Goal: Information Seeking & Learning: Find specific fact

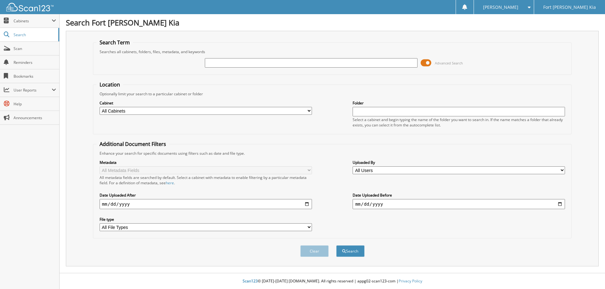
paste input "R5221144P"
type input "R5221144P"
click at [336, 246] on button "Search" at bounding box center [350, 252] width 28 height 12
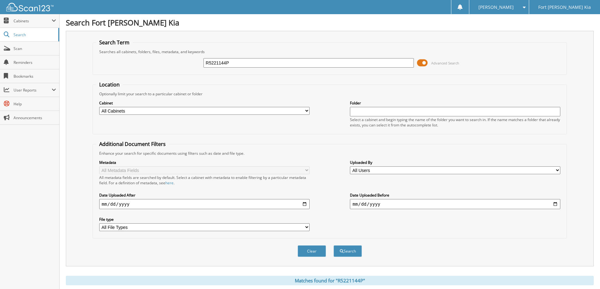
click at [426, 65] on span at bounding box center [422, 62] width 11 height 9
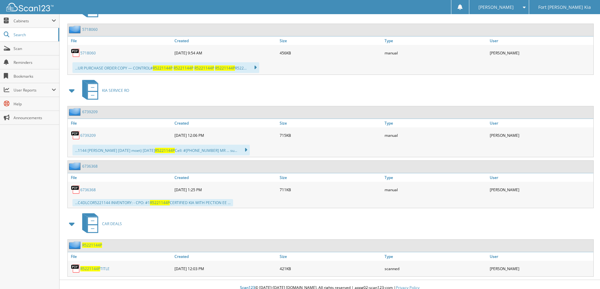
scroll to position [139, 0]
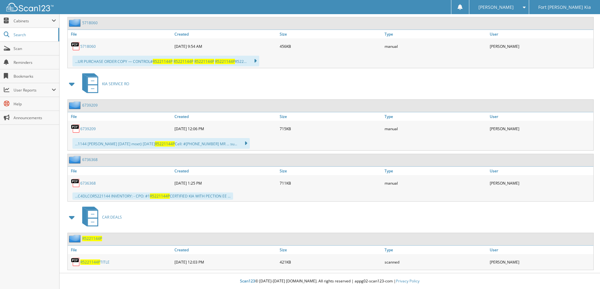
click at [98, 238] on span "R5221144P" at bounding box center [92, 238] width 20 height 5
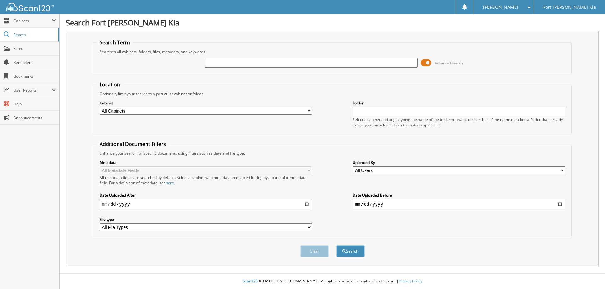
click at [440, 22] on h1 "Search Fort [PERSON_NAME] Kia" at bounding box center [332, 22] width 533 height 10
click at [26, 48] on span "Scan" at bounding box center [35, 48] width 43 height 5
type input "RG492338P"
click at [336, 246] on button "Search" at bounding box center [350, 252] width 28 height 12
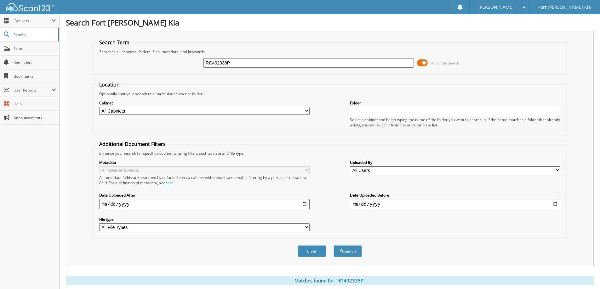
click at [420, 60] on span at bounding box center [422, 62] width 11 height 9
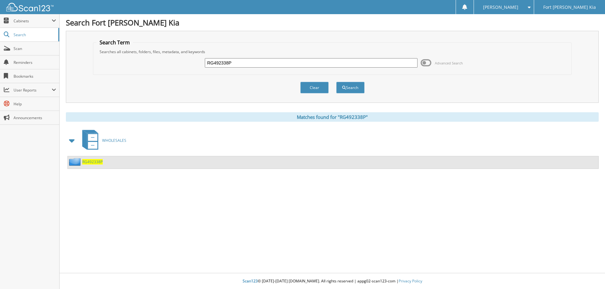
click at [90, 161] on span "RG492338P" at bounding box center [92, 161] width 20 height 5
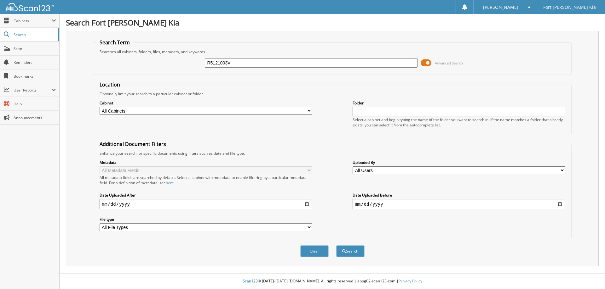
type input "R5121003V"
click at [336, 246] on button "Search" at bounding box center [350, 252] width 28 height 12
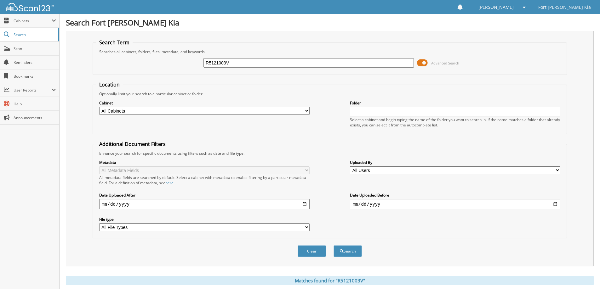
click at [426, 65] on span at bounding box center [422, 62] width 11 height 9
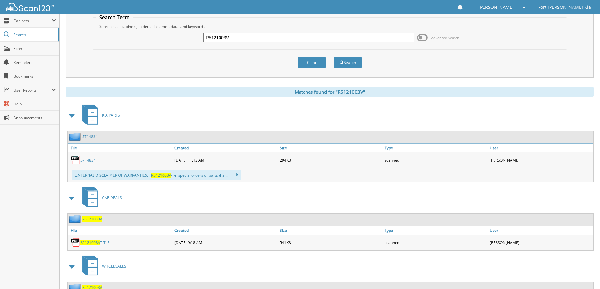
scroll to position [50, 0]
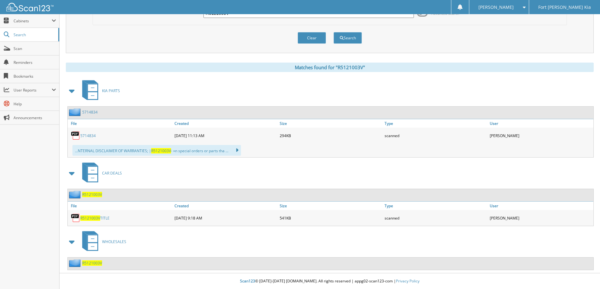
click at [92, 262] on span "R5121003V" at bounding box center [92, 263] width 20 height 5
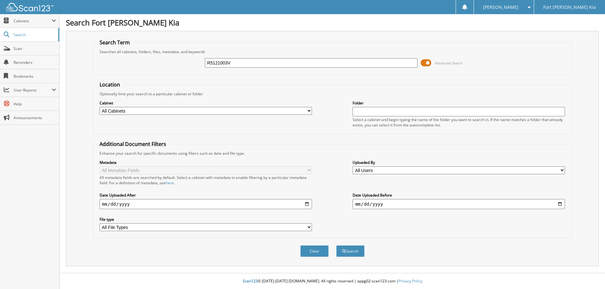
type input "R5121003V"
click at [336, 246] on button "Search" at bounding box center [350, 252] width 28 height 12
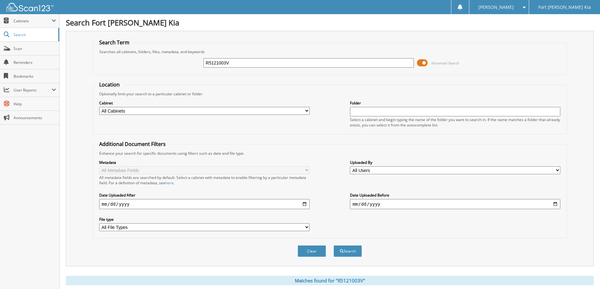
click at [424, 64] on span at bounding box center [422, 62] width 11 height 9
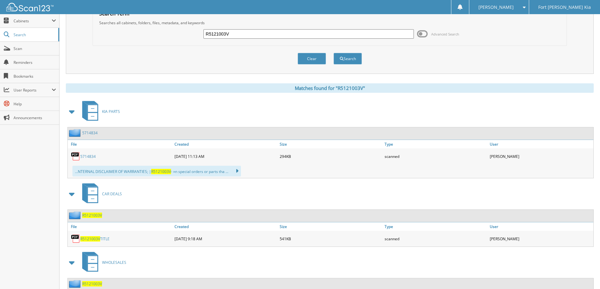
scroll to position [50, 0]
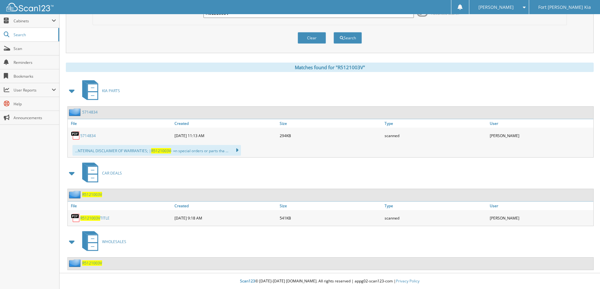
click at [91, 263] on span "R5121003V" at bounding box center [92, 263] width 20 height 5
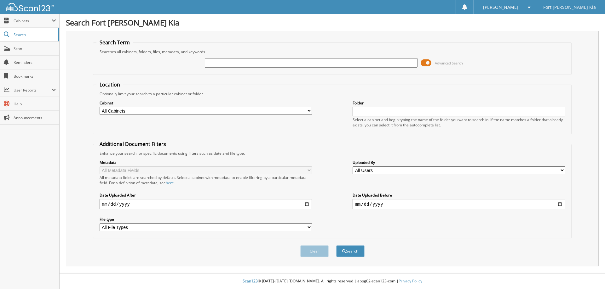
click at [216, 61] on input "text" at bounding box center [311, 62] width 212 height 9
type input "sg665205a"
click at [336, 246] on button "Search" at bounding box center [350, 252] width 28 height 12
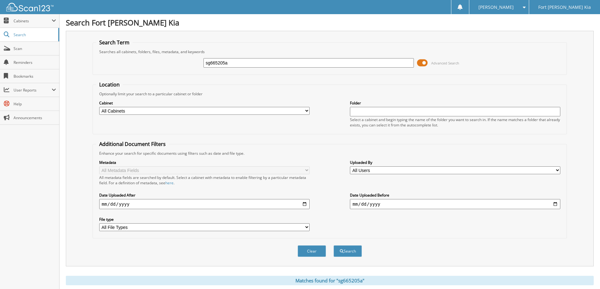
click at [422, 61] on span at bounding box center [422, 62] width 11 height 9
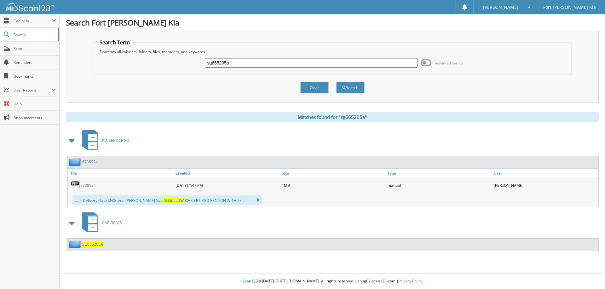
click at [91, 243] on span "SG665205A" at bounding box center [92, 244] width 21 height 5
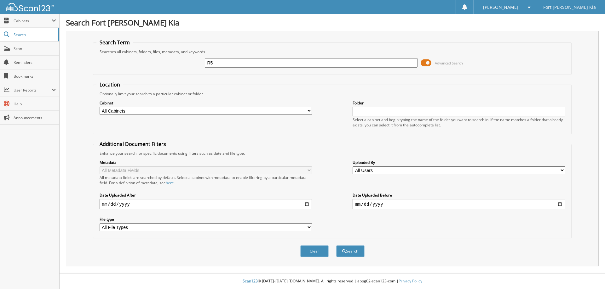
type input "R"
type input "s"
type input "SG665205"
click at [336, 246] on button "Search" at bounding box center [350, 252] width 28 height 12
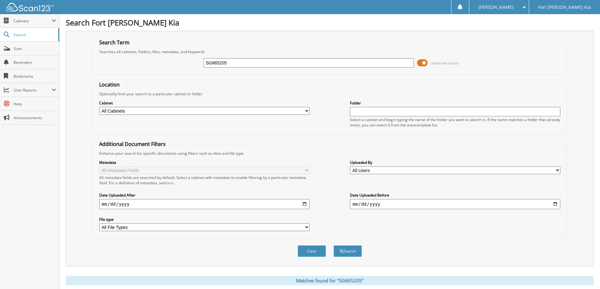
click at [426, 63] on span at bounding box center [422, 62] width 11 height 9
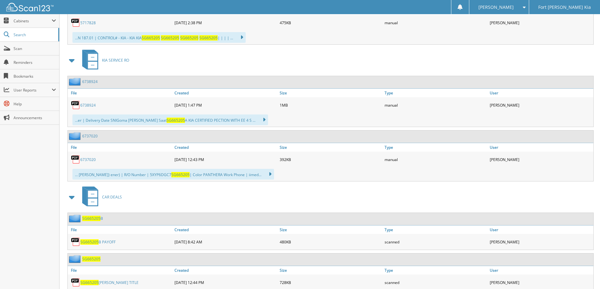
scroll to position [199, 0]
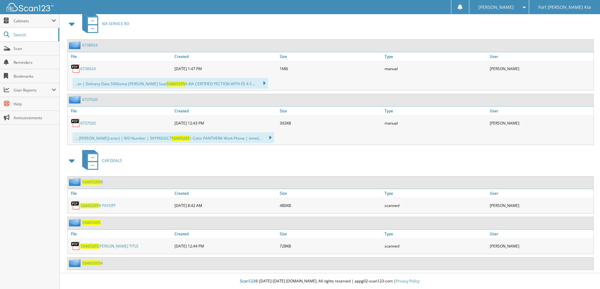
click at [93, 222] on span "SG665205" at bounding box center [91, 222] width 18 height 5
